Goal: Find specific page/section: Find specific page/section

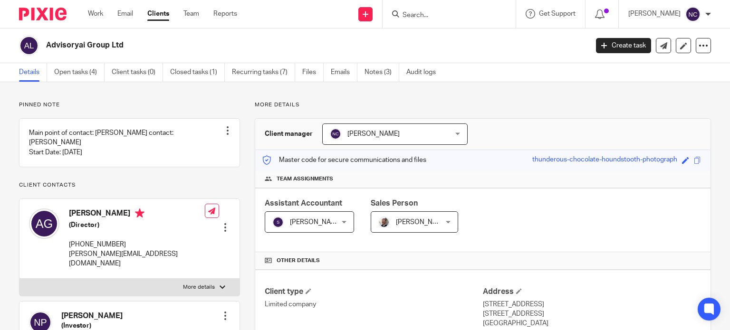
scroll to position [259, 0]
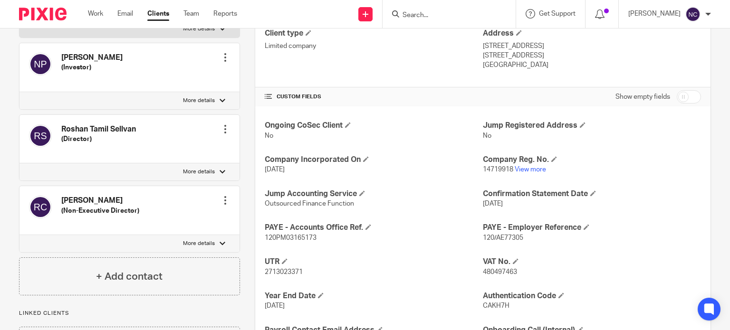
click at [427, 13] on input "Search" at bounding box center [445, 15] width 86 height 9
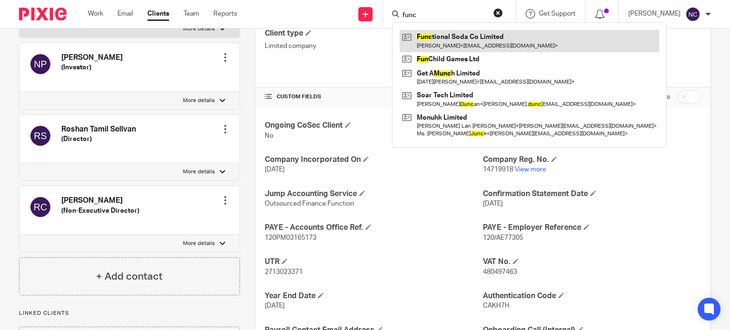
type input "func"
click at [436, 36] on link at bounding box center [529, 41] width 259 height 22
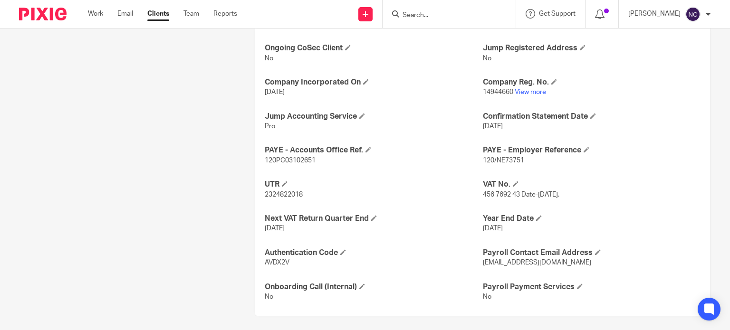
scroll to position [336, 0]
drag, startPoint x: 295, startPoint y: 263, endPoint x: 253, endPoint y: 262, distance: 41.4
click at [255, 262] on div "Ongoing CoSec Client No Jump Registered Address No Company Incorporated On [DAT…" at bounding box center [482, 172] width 455 height 287
copy span "AVDX2V"
click at [415, 17] on input "Search" at bounding box center [445, 15] width 86 height 9
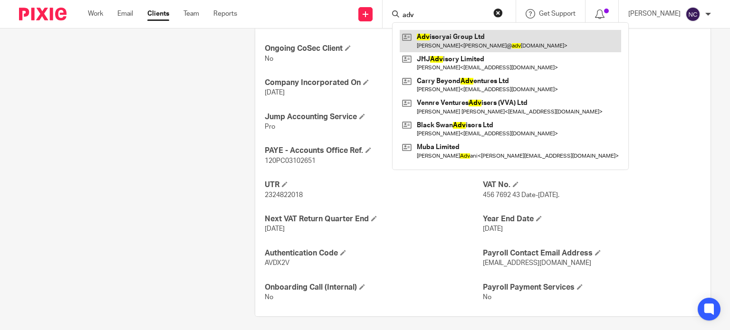
type input "adv"
click at [428, 40] on link at bounding box center [510, 41] width 221 height 22
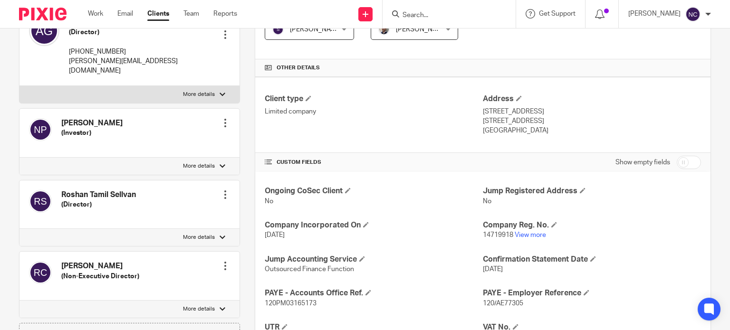
scroll to position [193, 0]
click at [532, 237] on link "View more" at bounding box center [530, 234] width 31 height 7
